Goal: Task Accomplishment & Management: Complete application form

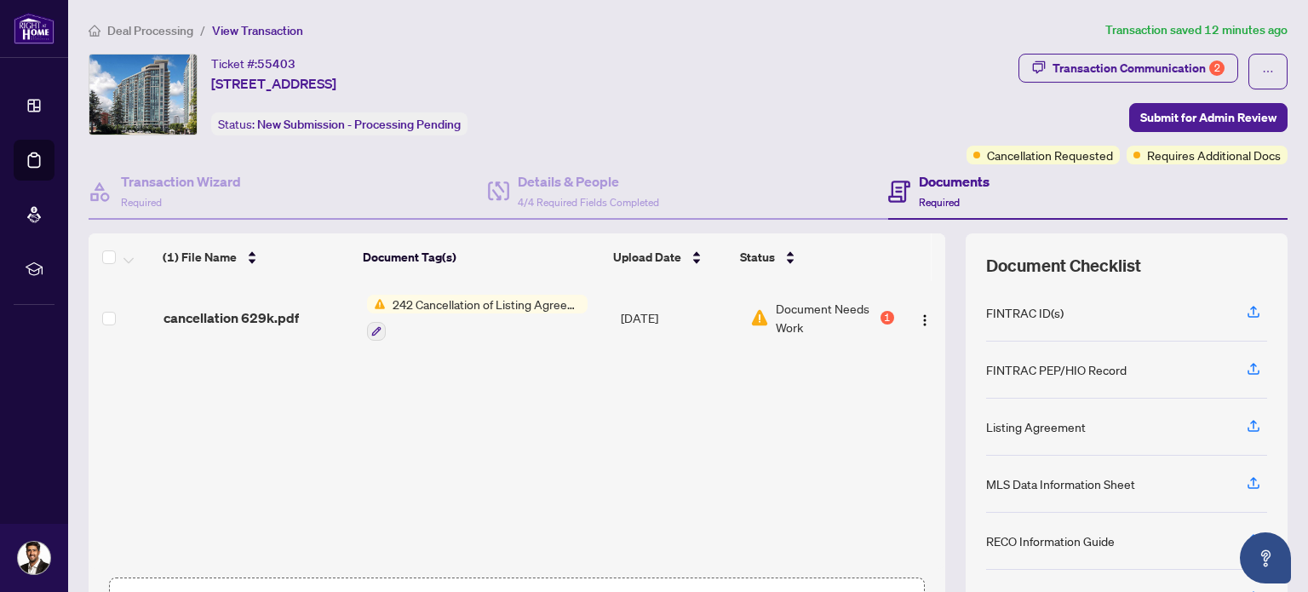
click at [256, 326] on span "cancellation 629k.pdf" at bounding box center [231, 318] width 135 height 20
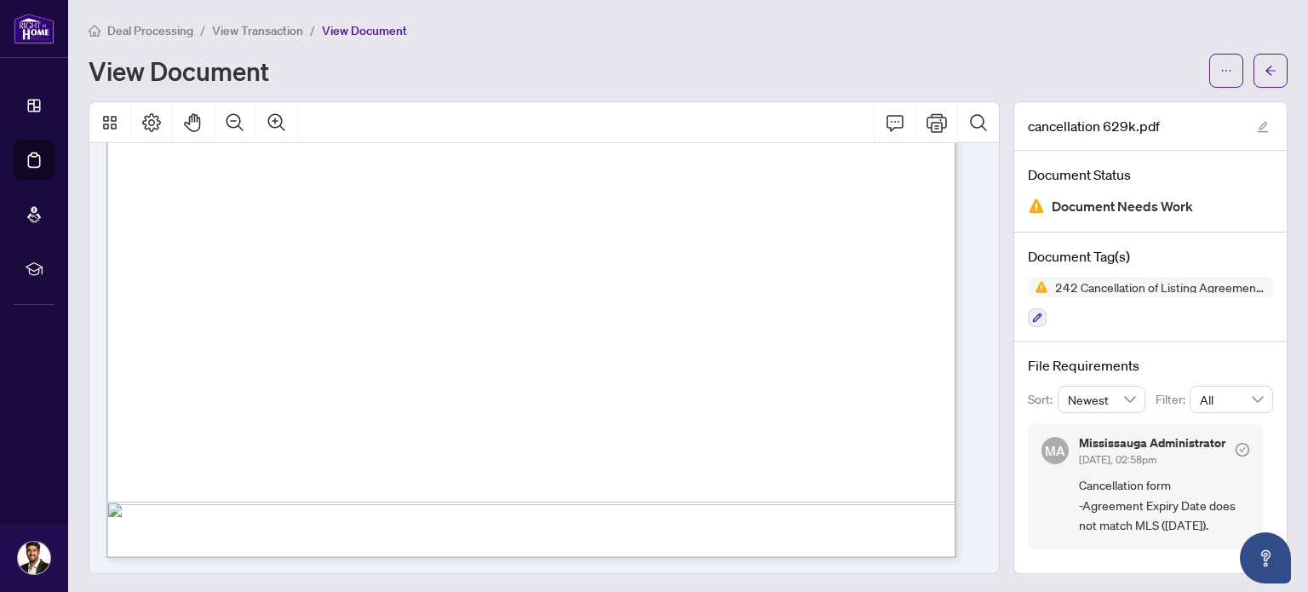
scroll to position [191, 0]
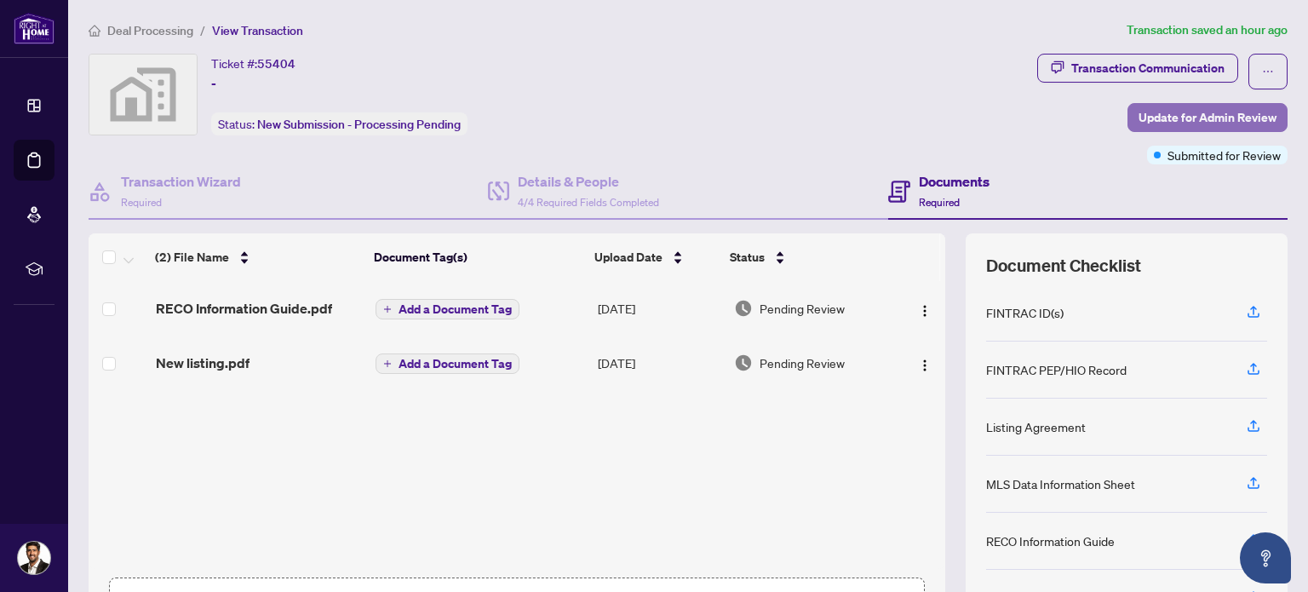
click at [1188, 117] on span "Update for Admin Review" at bounding box center [1208, 117] width 138 height 27
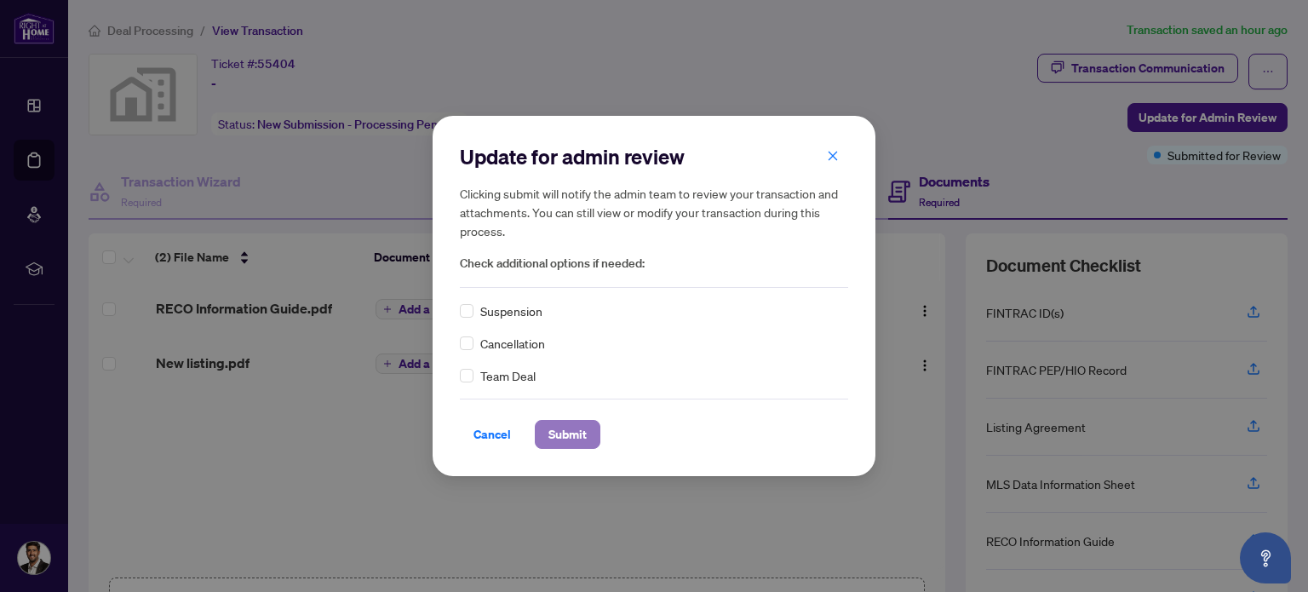
click at [597, 446] on button "Submit" at bounding box center [568, 434] width 66 height 29
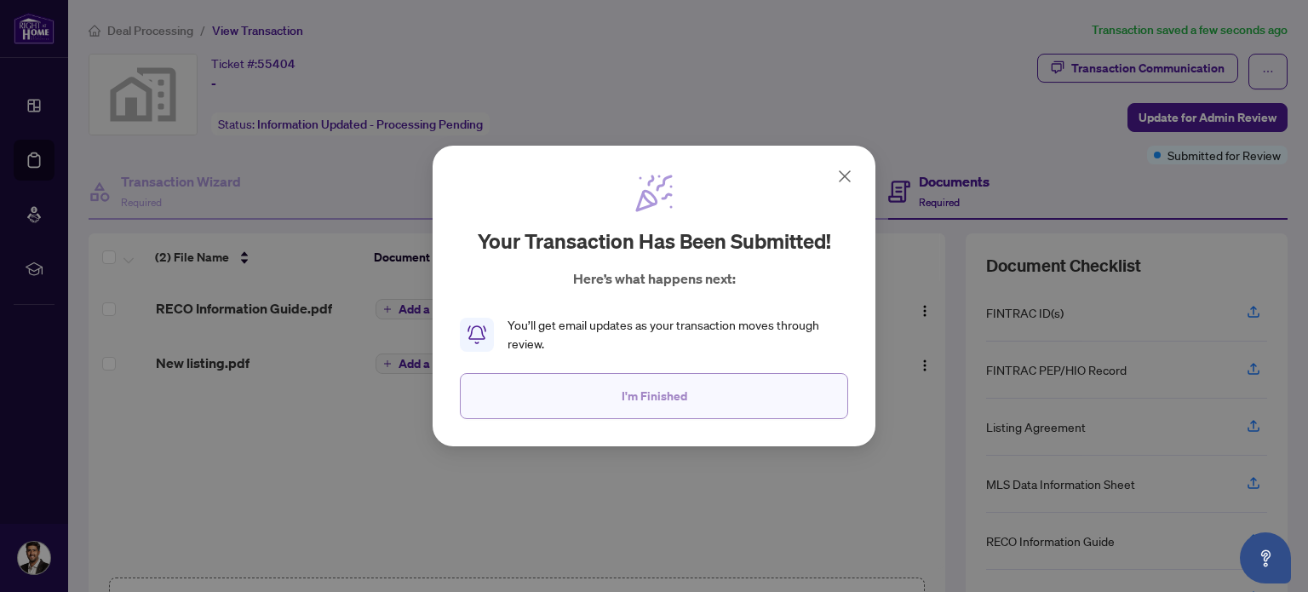
click at [730, 405] on button "I'm Finished" at bounding box center [654, 396] width 388 height 46
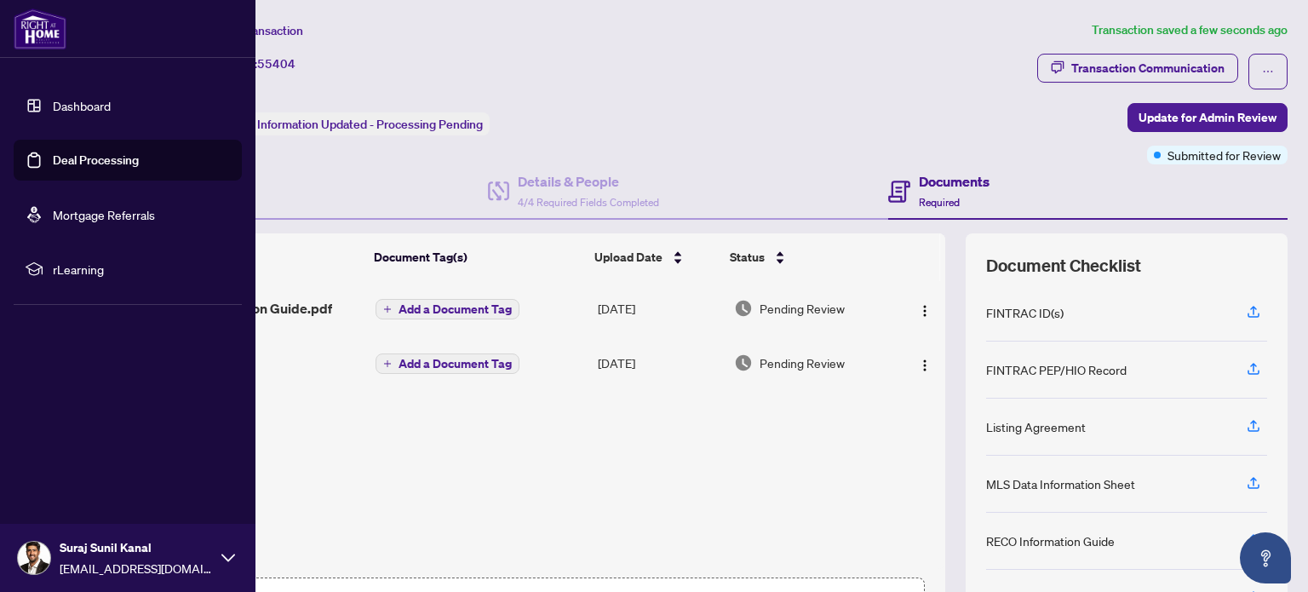
click at [84, 108] on link "Dashboard" at bounding box center [82, 105] width 58 height 15
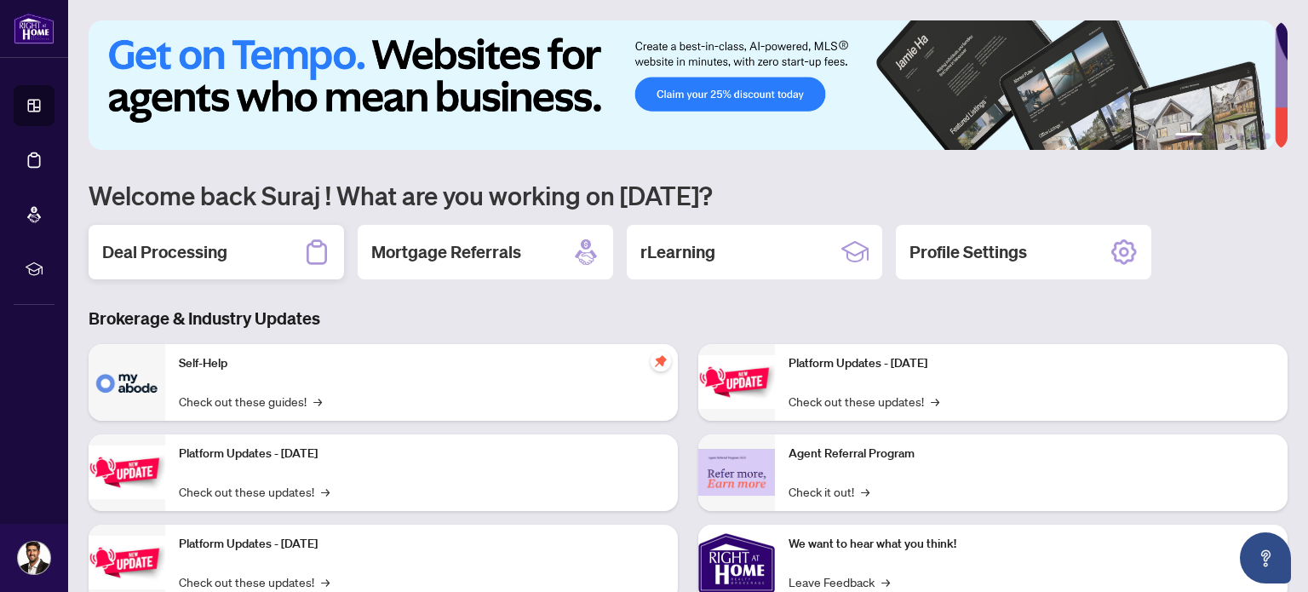
click at [193, 255] on h2 "Deal Processing" at bounding box center [164, 252] width 125 height 24
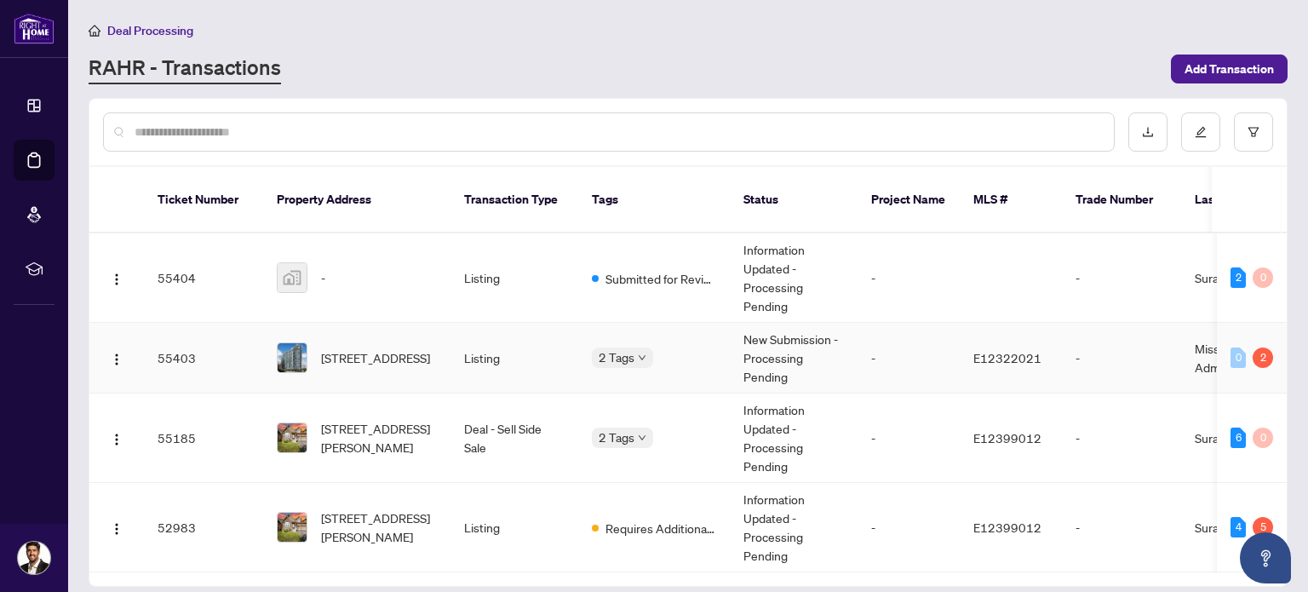
click at [428, 359] on span "[STREET_ADDRESS]" at bounding box center [375, 357] width 109 height 19
